Goal: Task Accomplishment & Management: Use online tool/utility

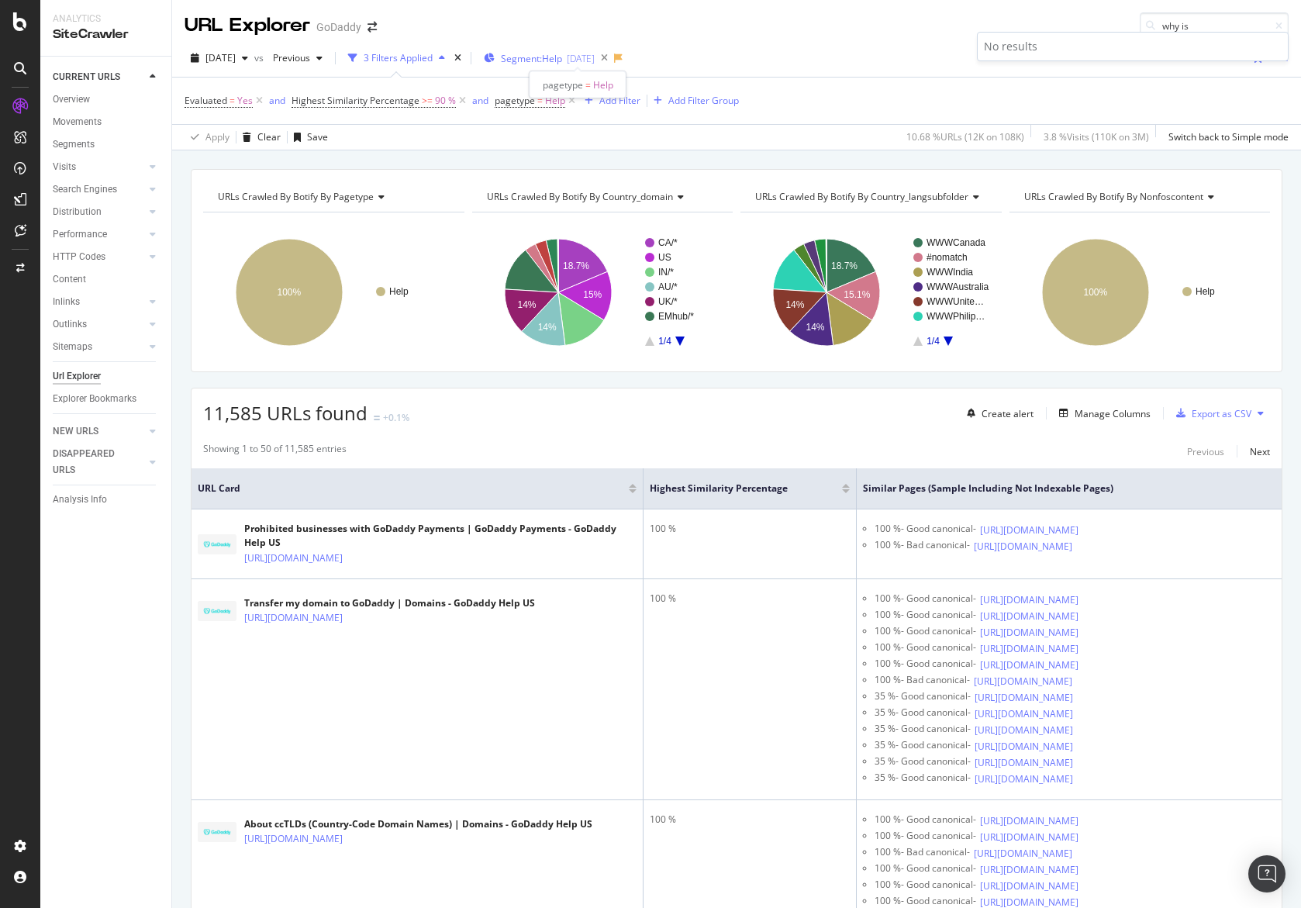
click at [562, 52] on span "Segment: Help" at bounding box center [531, 58] width 61 height 13
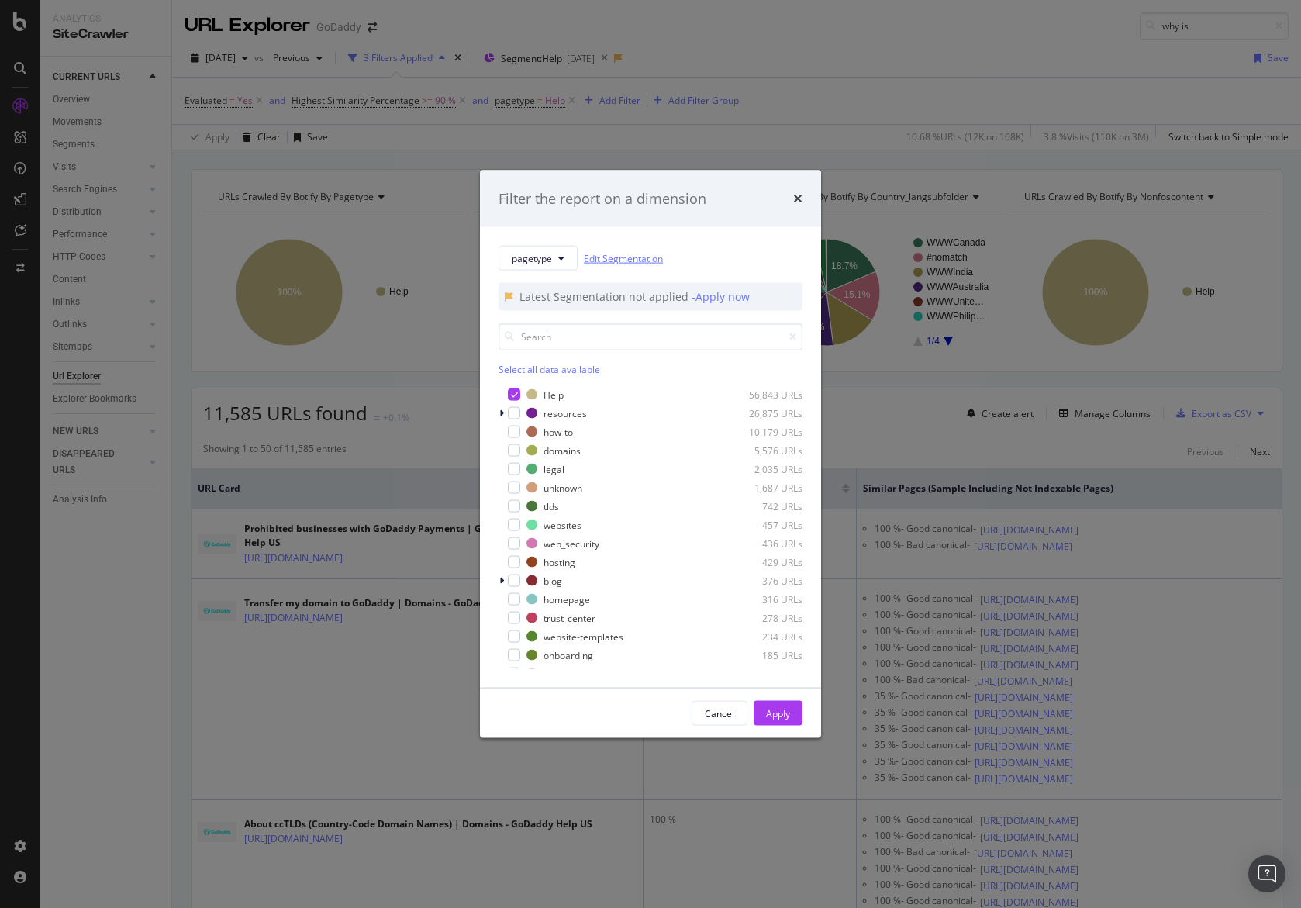
click at [617, 259] on link "Edit Segmentation" at bounding box center [623, 258] width 79 height 16
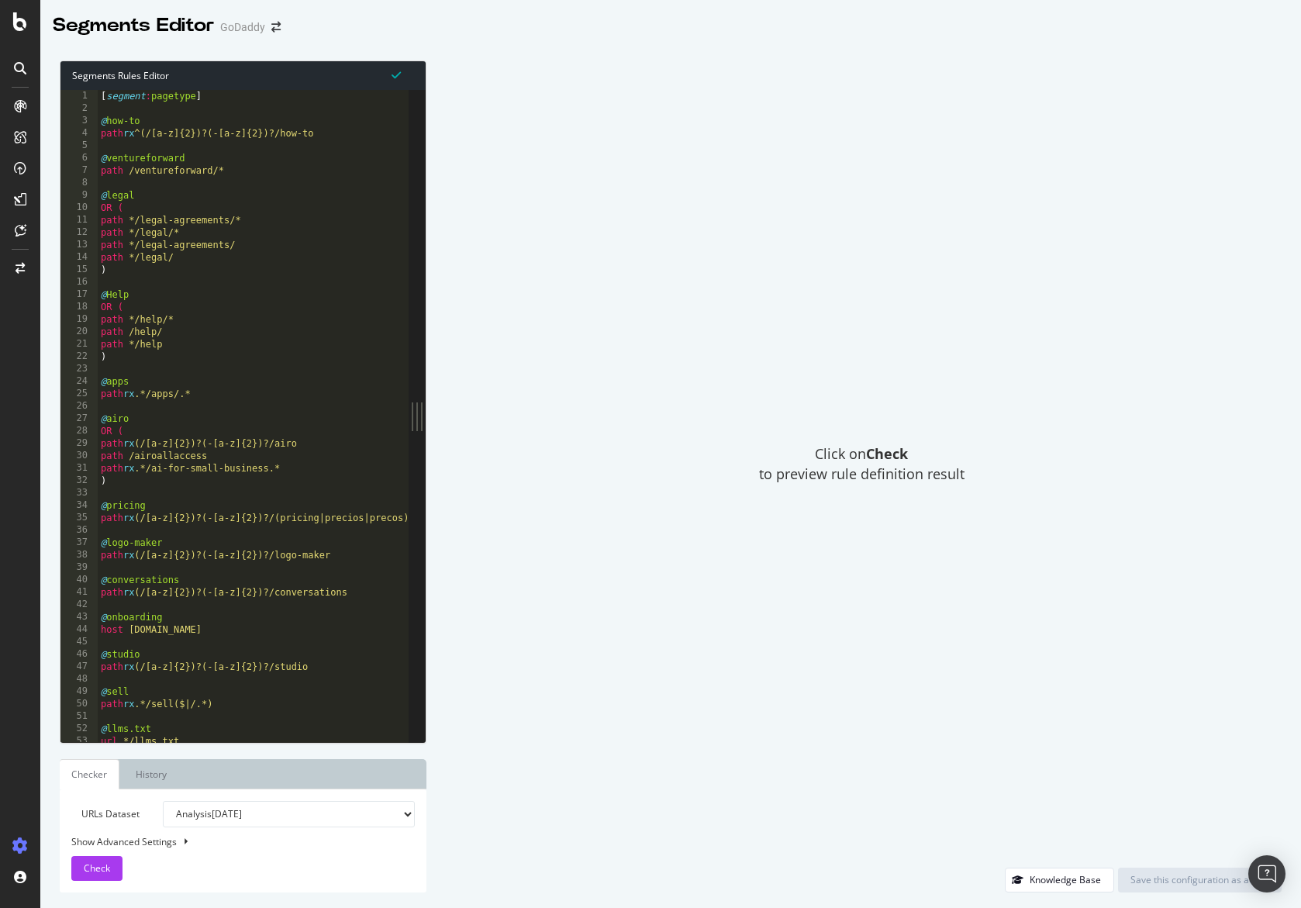
type textarea "path rx .*/apps/.*"
type input "v"
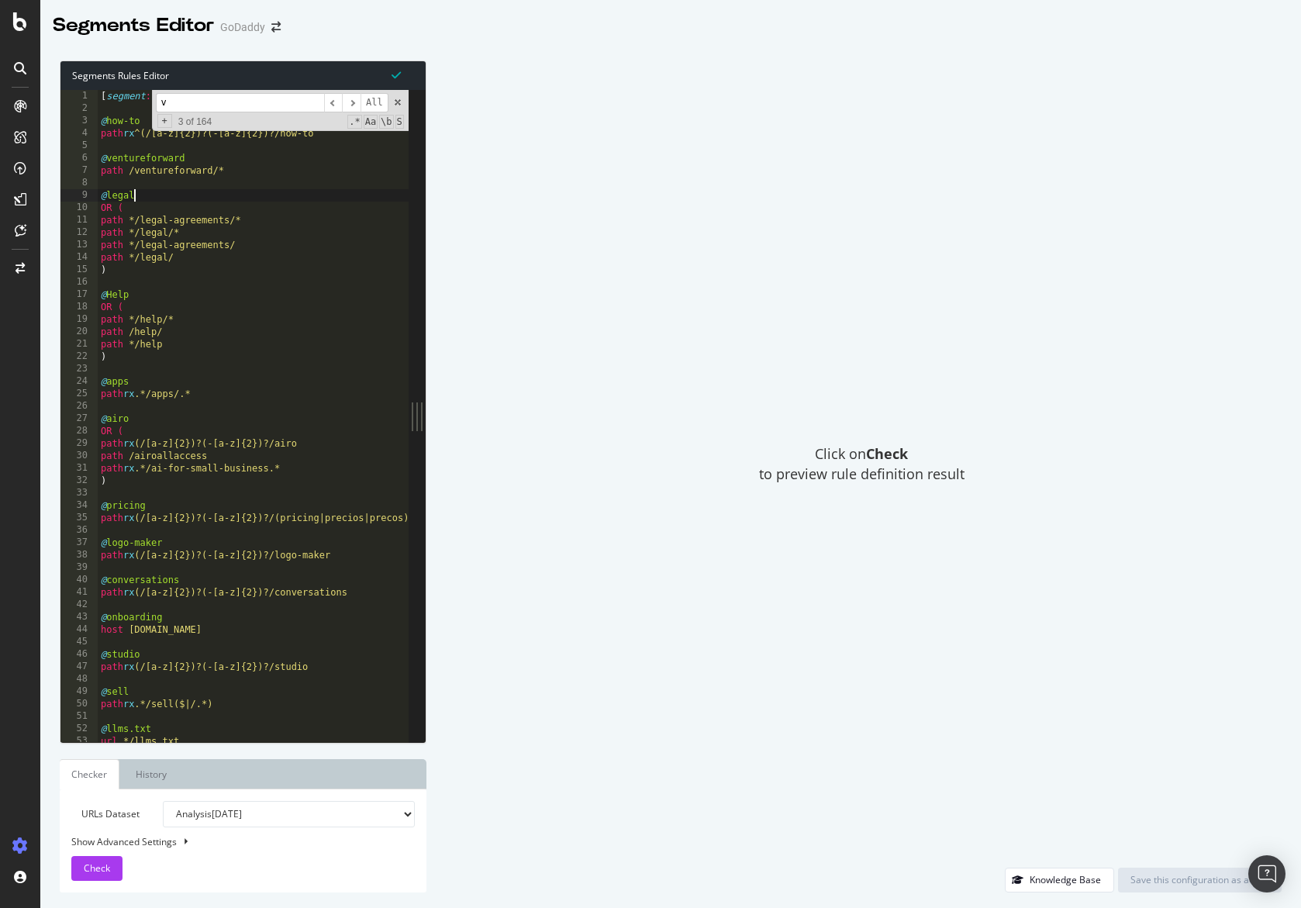
type textarea "path /ventureforward/*"
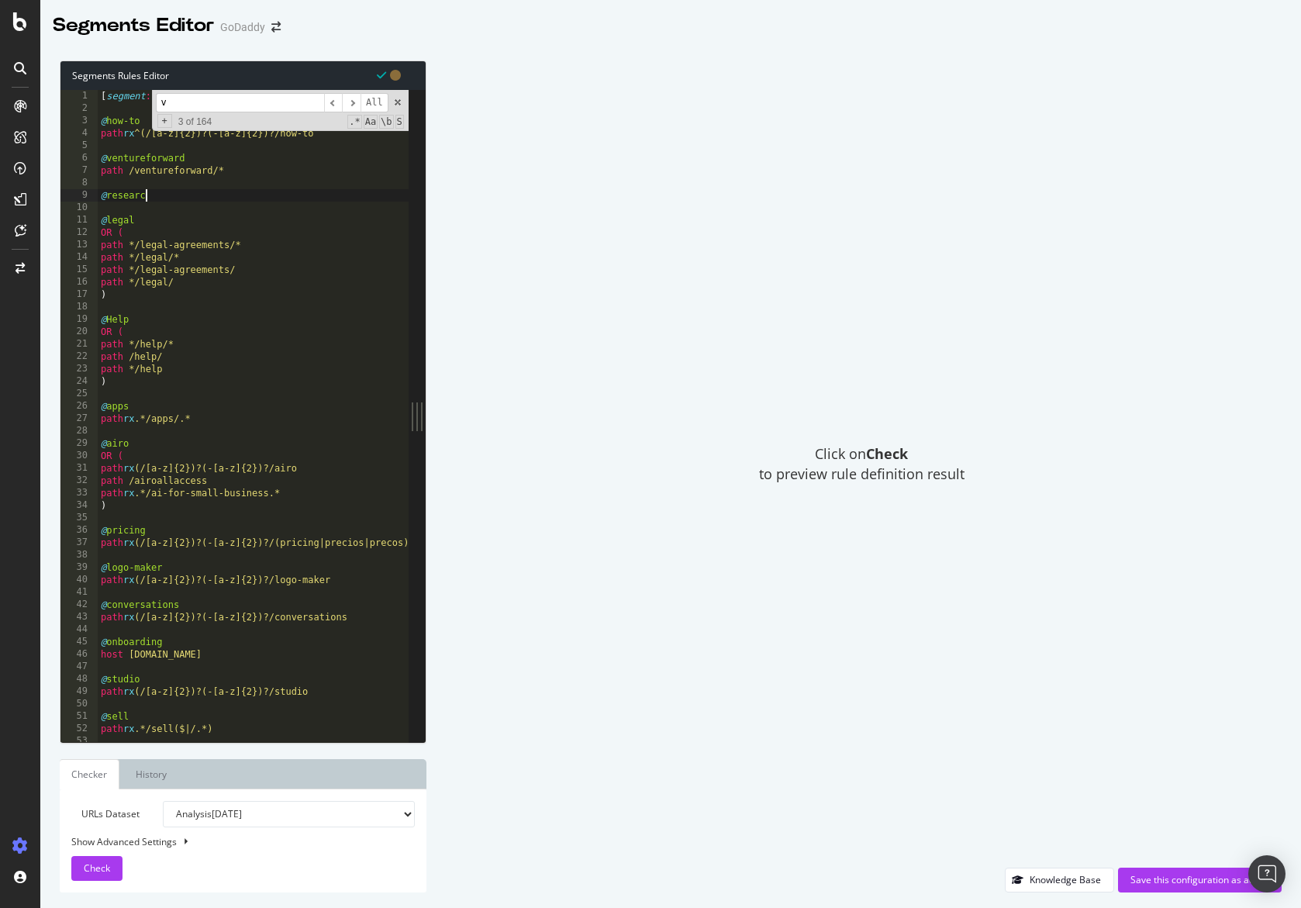
type textarea "@research"
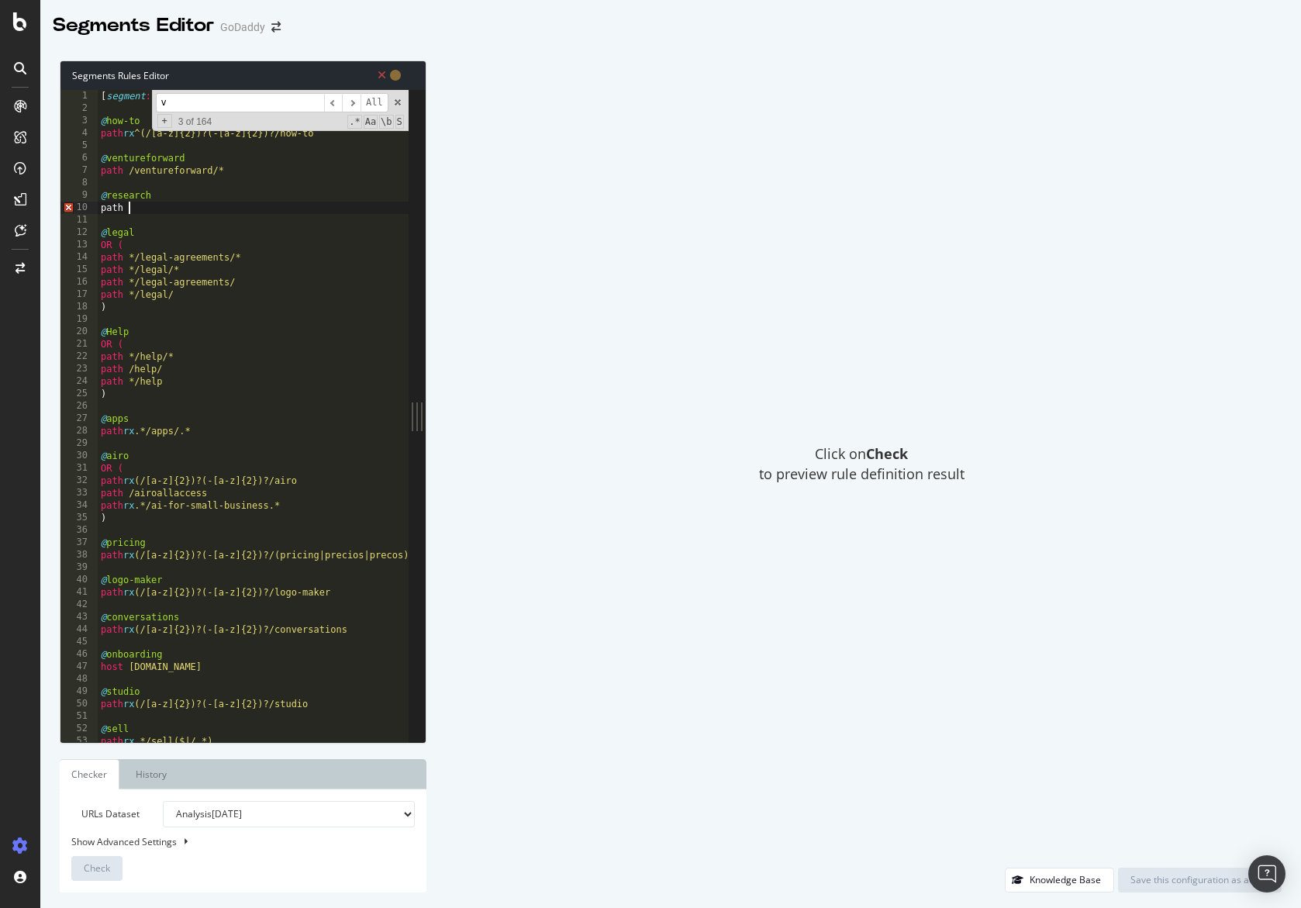
scroll to position [0, 2]
paste textarea "/research/"
type textarea "path /research/*"
click at [399, 102] on span at bounding box center [397, 102] width 11 height 11
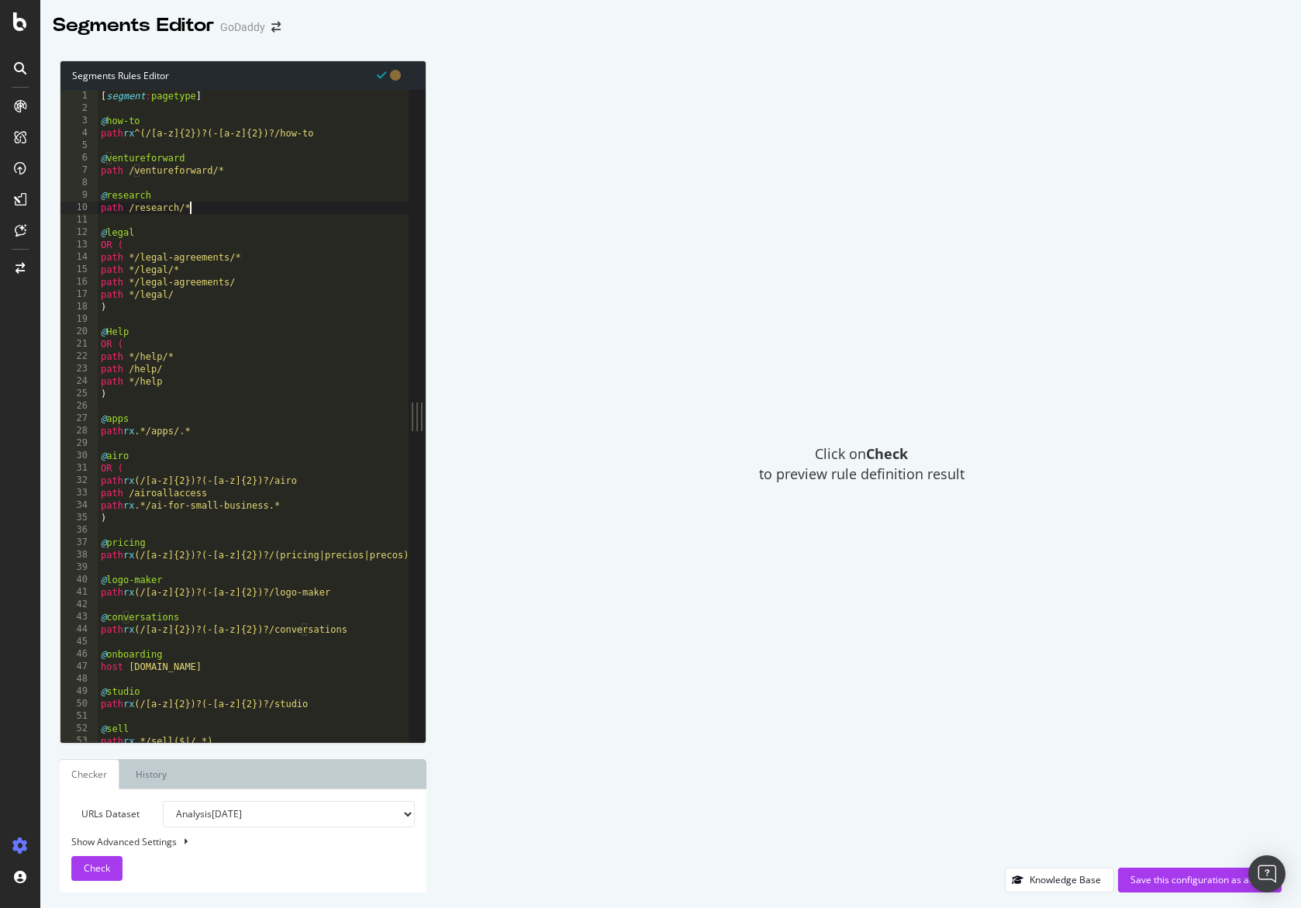
click at [166, 832] on div "URLs Dataset Analysis 2025 Sep. 14th Analysis 2025 Sep. 7th Analysis 2025 Aug. …" at bounding box center [242, 841] width 343 height 80
click at [165, 835] on div "Show Advanced Settings" at bounding box center [231, 841] width 343 height 13
select select "5000"
select select "100"
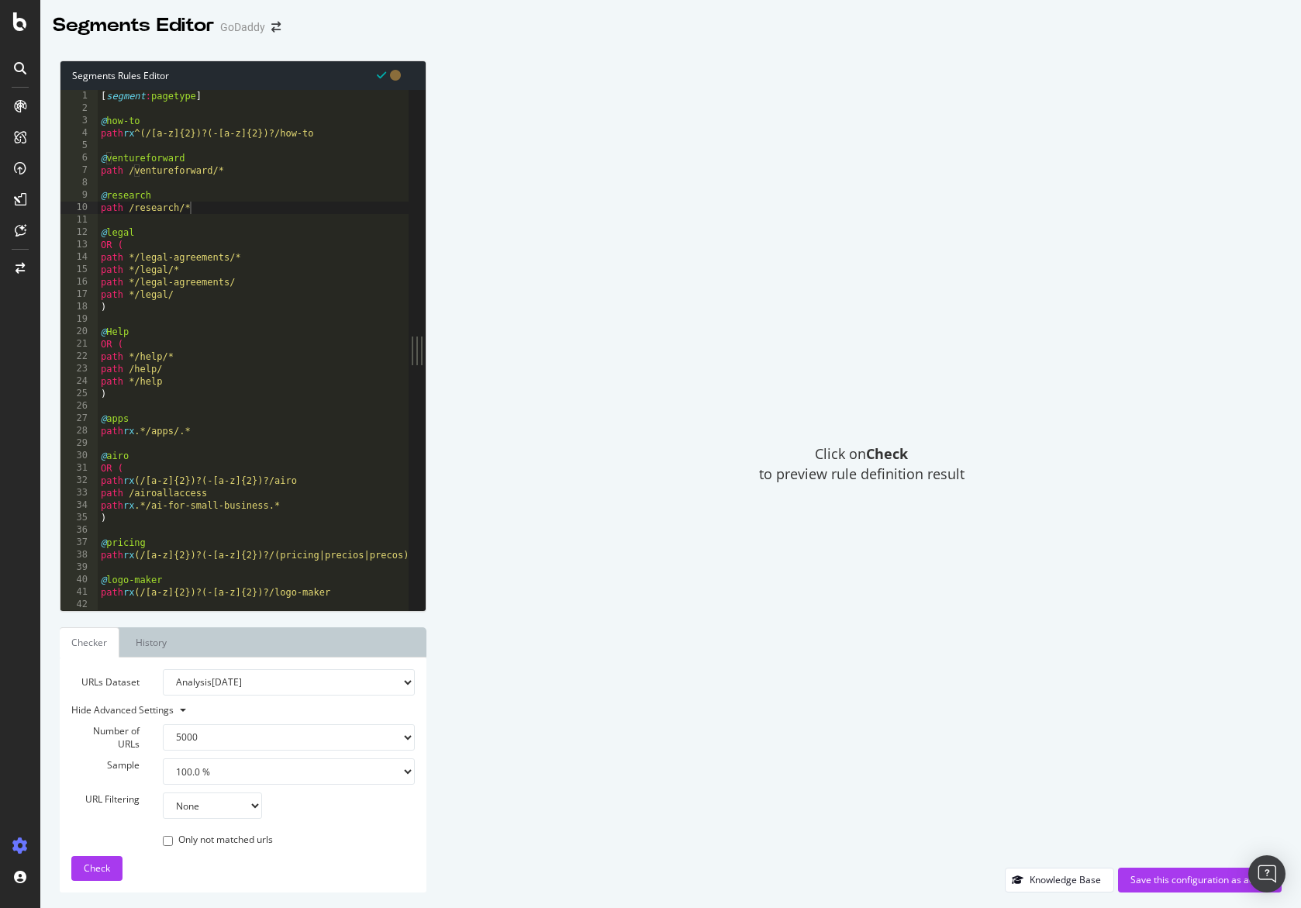
click at [206, 815] on select "None Equal to Not equal to Starts with Doesn't start with Ends with Doesn't end…" at bounding box center [212, 805] width 99 height 26
select select "contains"
click at [163, 792] on select "None Equal to Not equal to Starts with Doesn't start with Ends with Doesn't end…" at bounding box center [212, 805] width 99 height 26
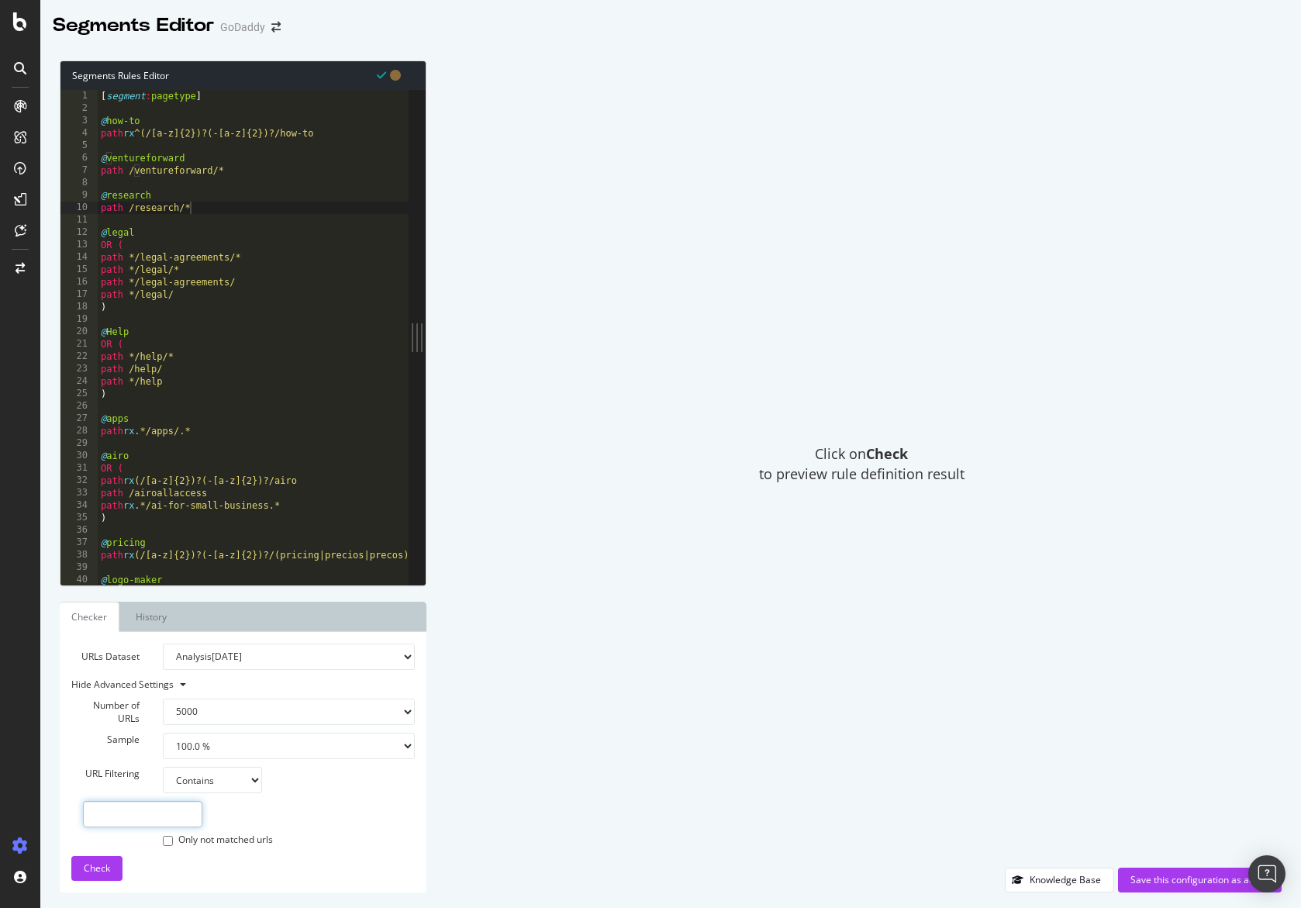
click at [174, 819] on input "text" at bounding box center [142, 814] width 119 height 26
type input "r"
type input "/research"
click at [238, 705] on select "100 500 1000 5000" at bounding box center [289, 711] width 252 height 26
select select "100"
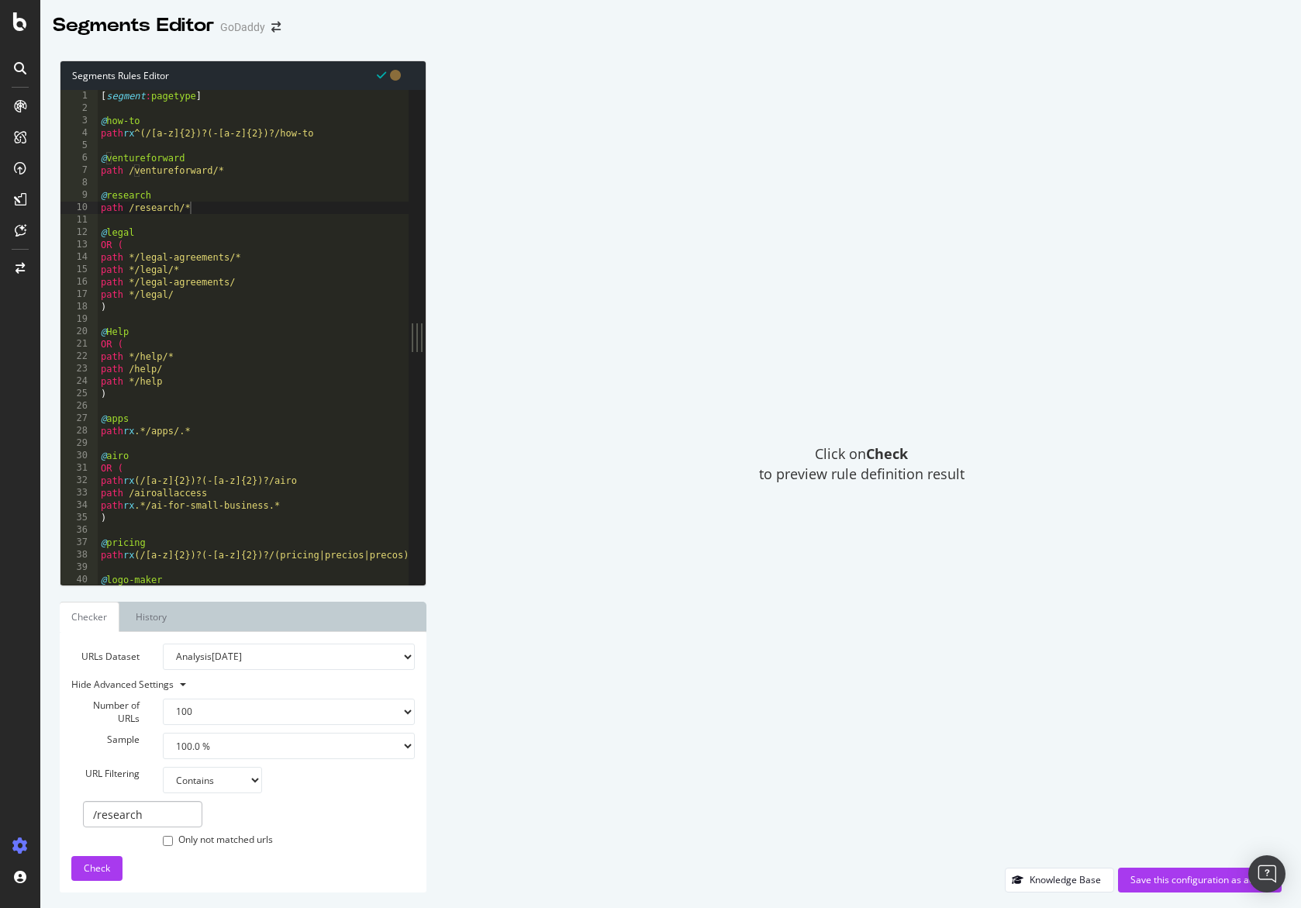
click at [163, 698] on select "100 500 1000 5000" at bounding box center [289, 711] width 252 height 26
click at [105, 871] on span "Check" at bounding box center [97, 867] width 26 height 13
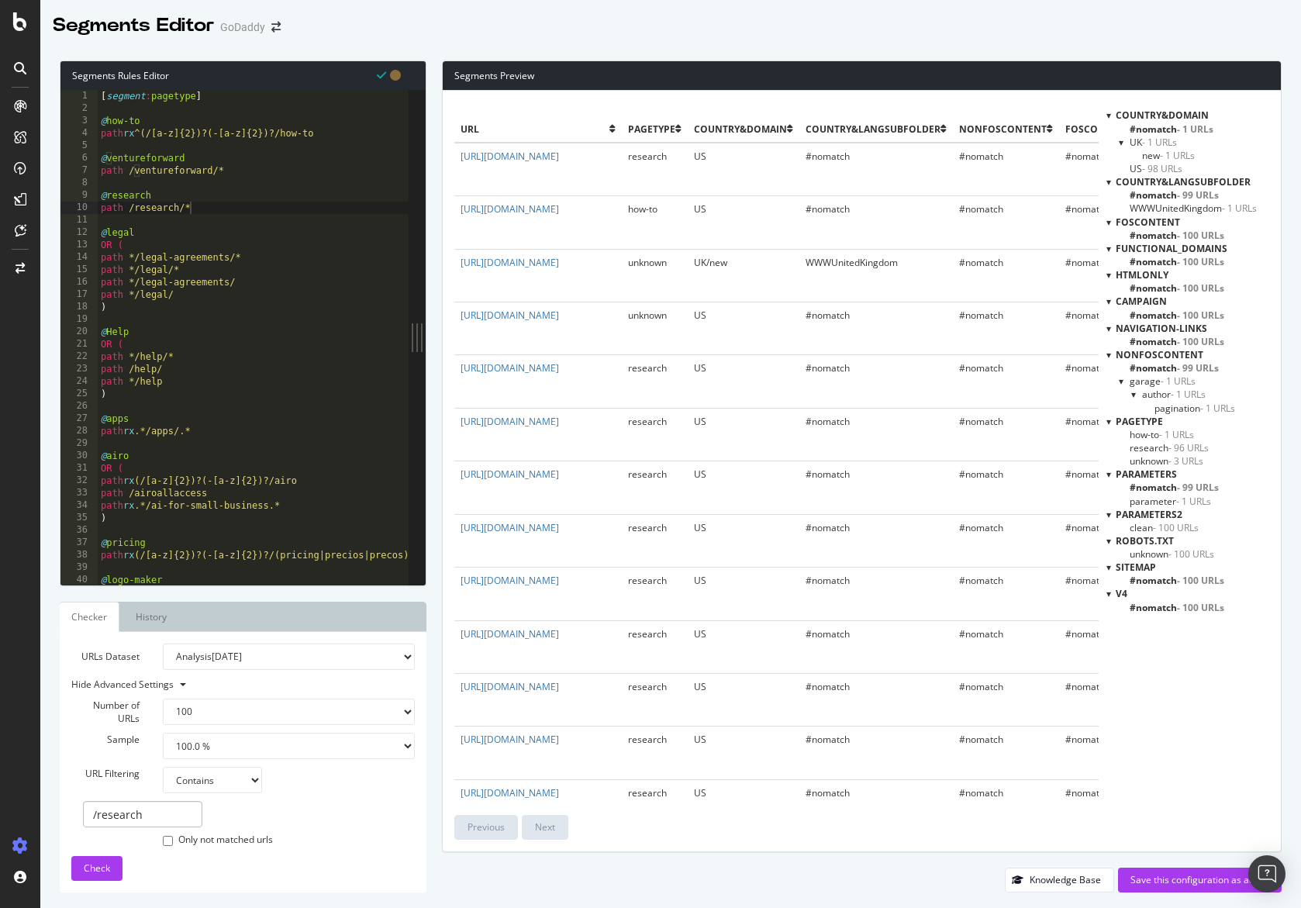
scroll to position [0, 0]
click at [110, 874] on button "Check" at bounding box center [96, 868] width 51 height 25
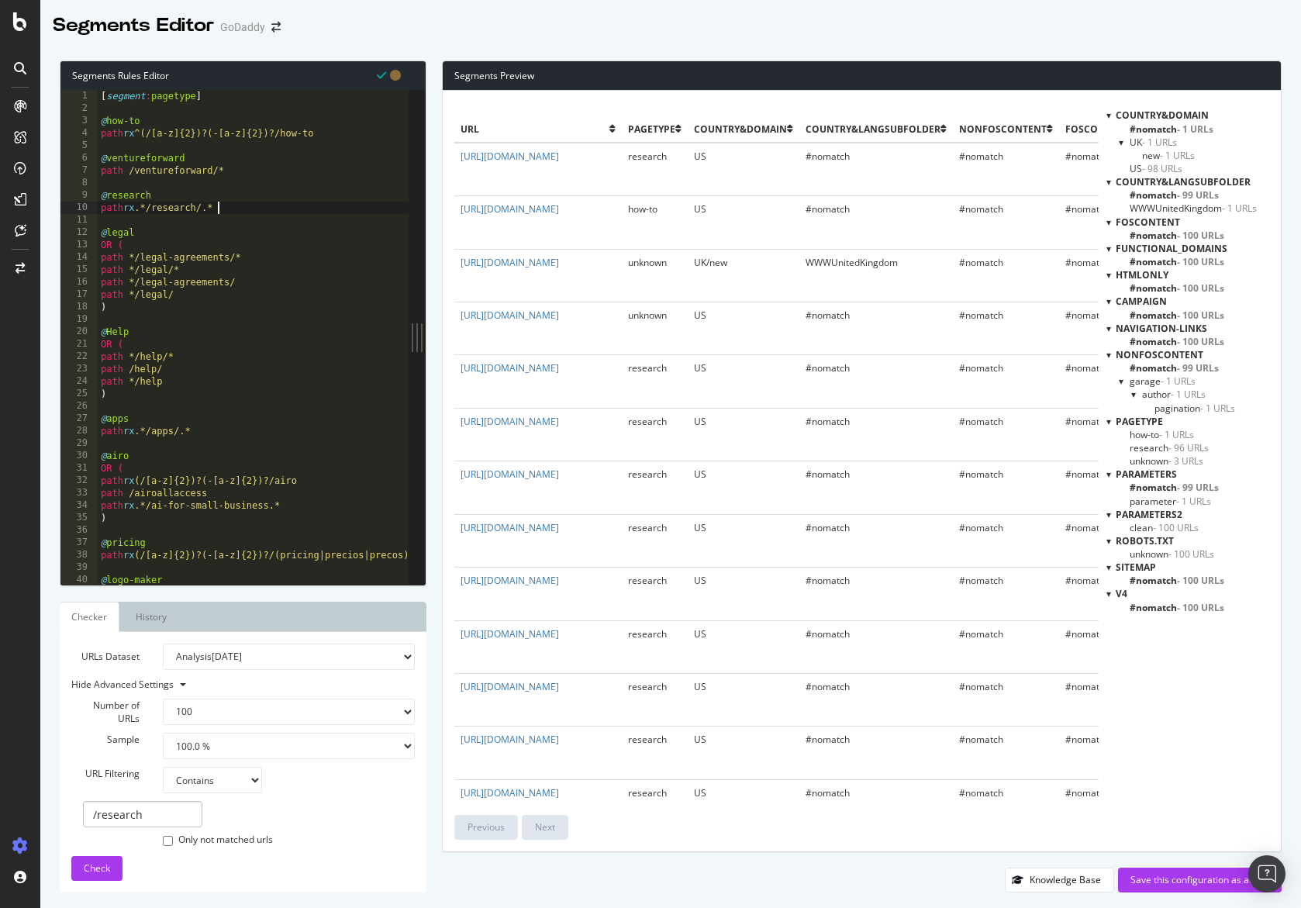
scroll to position [0, 9]
click at [115, 872] on button "Check" at bounding box center [96, 868] width 51 height 25
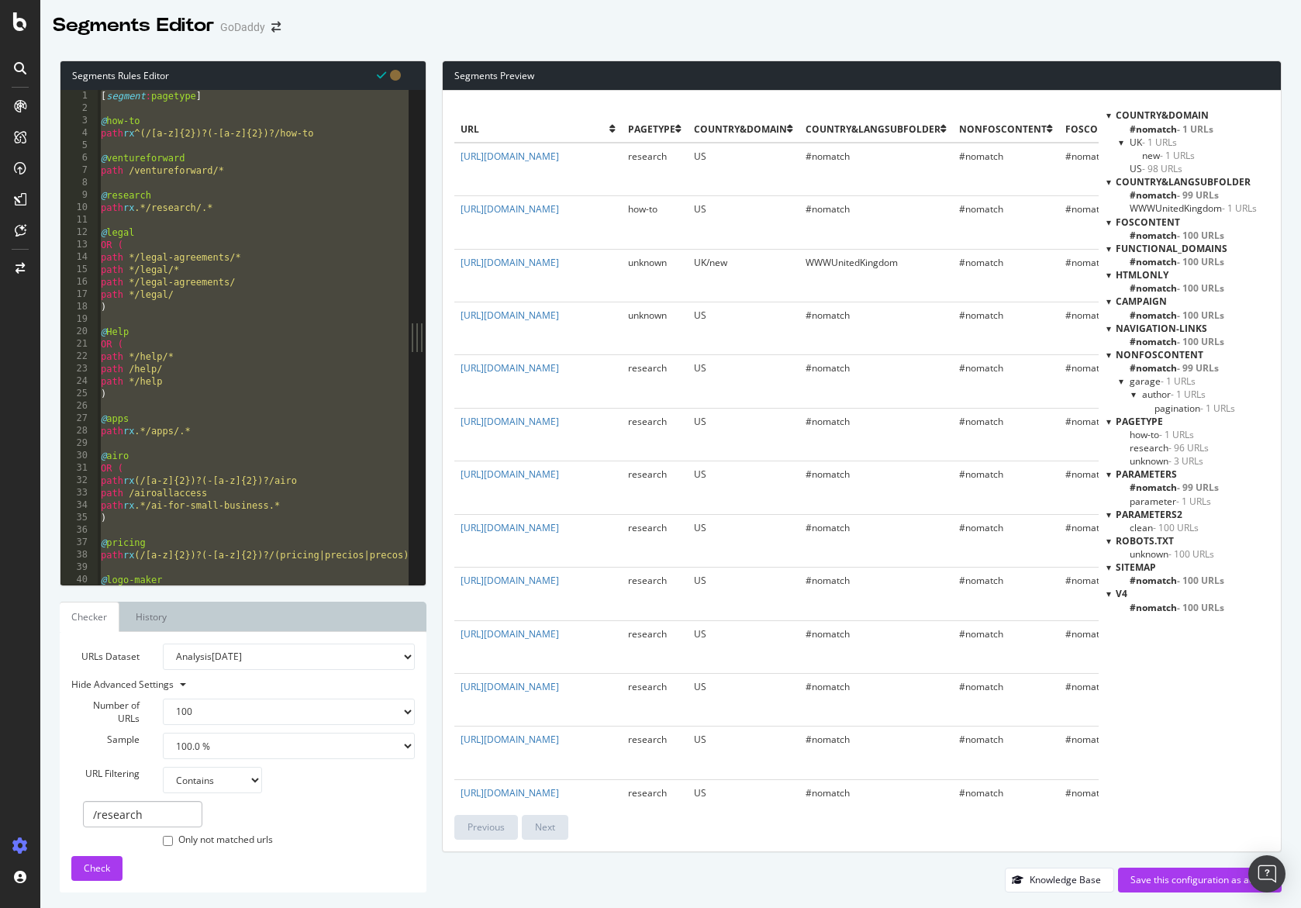
scroll to position [0, 2]
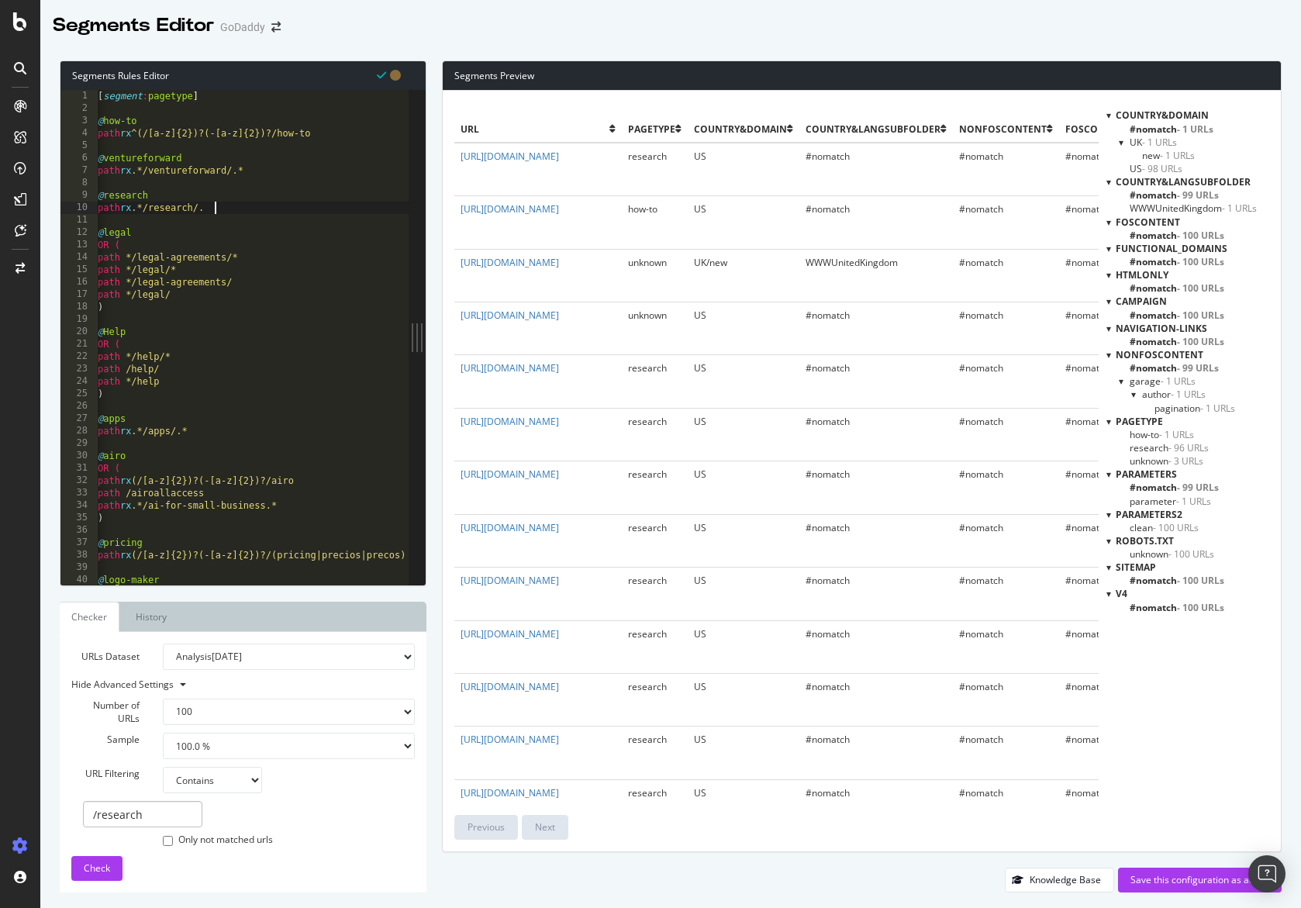
scroll to position [0, 9]
click at [82, 874] on button "Check" at bounding box center [96, 868] width 51 height 25
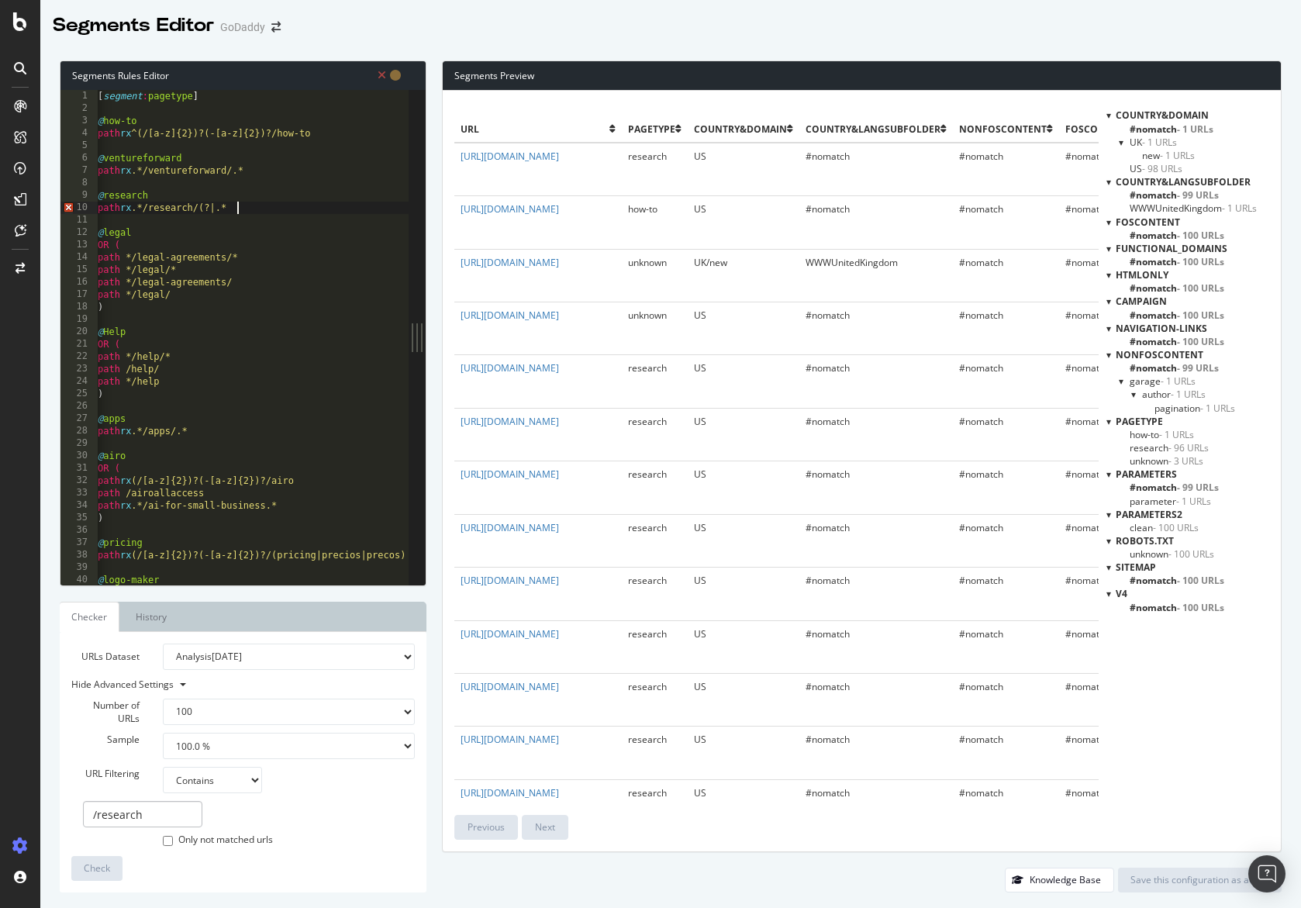
scroll to position [0, 11]
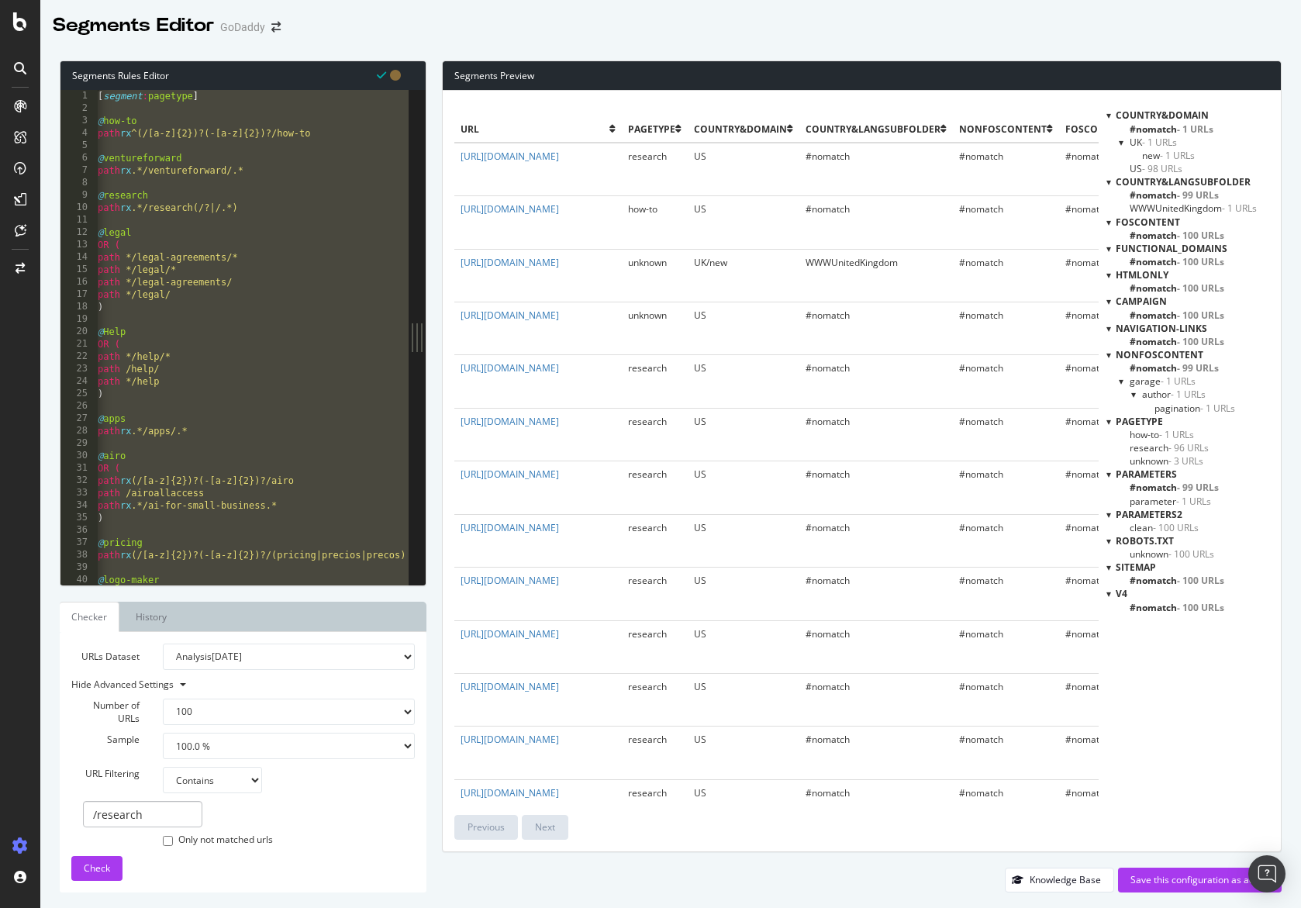
scroll to position [0, 10]
type textarea "path */wordpress-themes )"
click at [98, 874] on span "Check" at bounding box center [97, 867] width 26 height 13
